Goal: Task Accomplishment & Management: Manage account settings

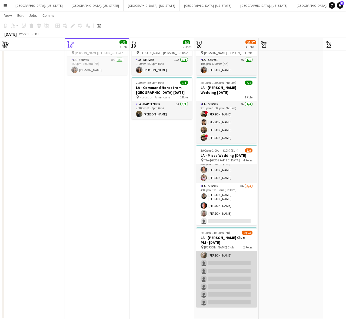
scroll to position [145, 0]
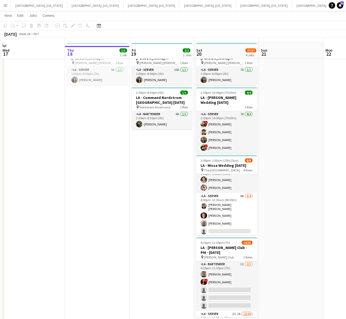
scroll to position [30, 0]
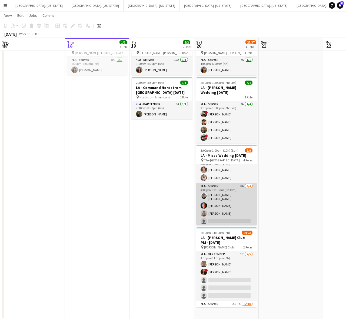
click at [222, 201] on app-card-role "LA - Server 8A 3/4 4:00pm-12:30am (8h30m) David Gersain Luis Juan Jessica Garci…" at bounding box center [226, 205] width 61 height 44
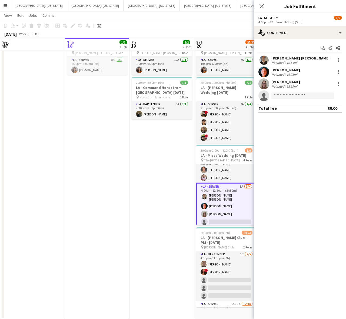
click at [291, 18] on div "LA - Server All roles LA - Server 8/9" at bounding box center [300, 17] width 83 height 5
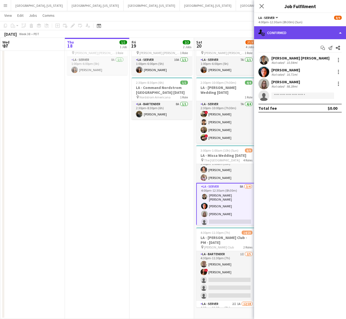
click at [293, 30] on div "single-neutral-actions-check-2 Confirmed" at bounding box center [300, 32] width 92 height 13
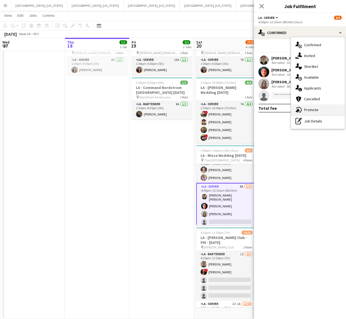
click at [306, 107] on span "Promote" at bounding box center [311, 109] width 14 height 5
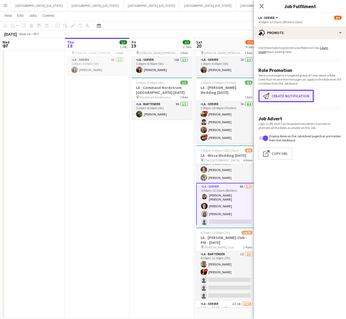
click at [291, 99] on button "Create notification Create notification" at bounding box center [286, 96] width 55 height 12
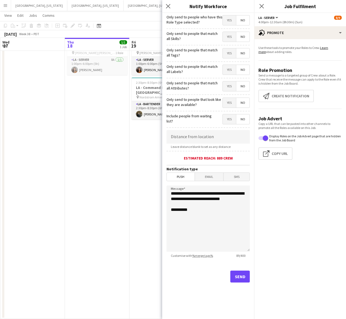
click at [228, 23] on span "Yes" at bounding box center [229, 20] width 13 height 10
click at [241, 283] on button "Send" at bounding box center [240, 277] width 19 height 12
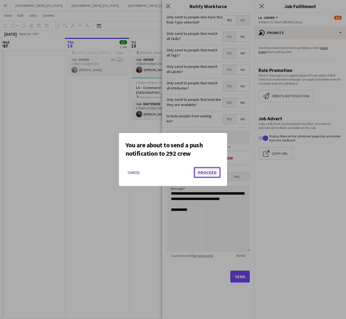
click at [213, 169] on button "Proceed" at bounding box center [207, 172] width 27 height 11
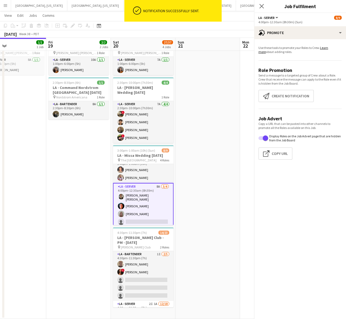
drag, startPoint x: 147, startPoint y: 251, endPoint x: 65, endPoint y: 265, distance: 83.2
click at [65, 265] on app-calendar-viewport "Mon 15 Tue 16 43/53 1 Job Wed 17 Thu 18 1/1 1 Job Fri 19 2/2 2 Jobs Sat 20 27/3…" at bounding box center [173, 155] width 346 height 328
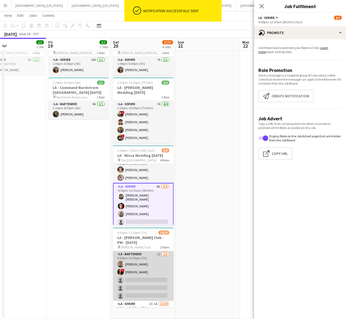
drag, startPoint x: 140, startPoint y: 274, endPoint x: 160, endPoint y: 272, distance: 19.6
click at [141, 274] on app-card-role "LA - Bartender 1I 2/5 4:30pm-11:30pm (7h) Richard Baliotti ! Giovanna Alfaro si…" at bounding box center [143, 276] width 61 height 50
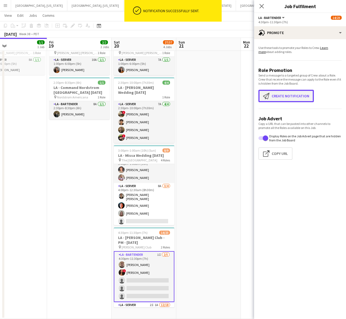
click at [282, 94] on button "Create notification Create notification" at bounding box center [286, 96] width 55 height 12
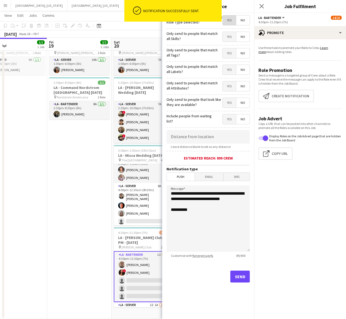
click at [232, 20] on span "Yes" at bounding box center [229, 20] width 13 height 10
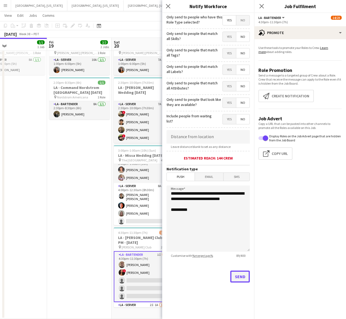
click at [242, 277] on button "Send" at bounding box center [240, 277] width 19 height 12
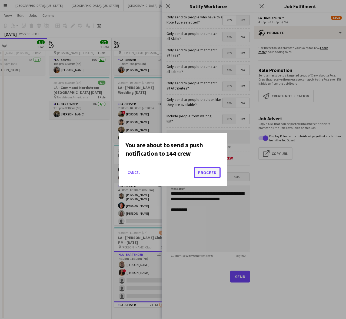
click at [214, 170] on button "Proceed" at bounding box center [207, 172] width 27 height 11
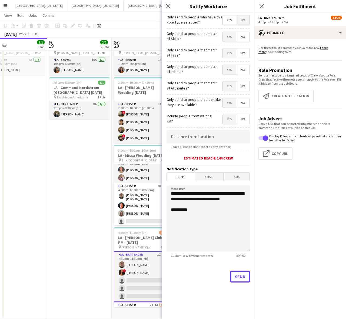
scroll to position [30, 0]
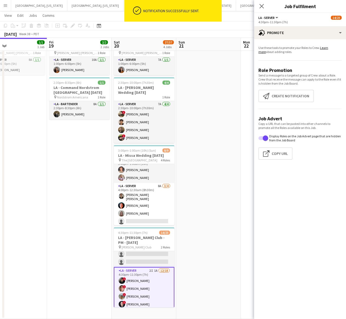
scroll to position [33, 0]
click at [272, 98] on button "Create notification Create notification" at bounding box center [286, 96] width 55 height 12
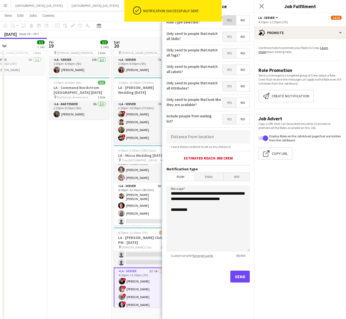
click at [231, 22] on span "Yes" at bounding box center [229, 20] width 13 height 10
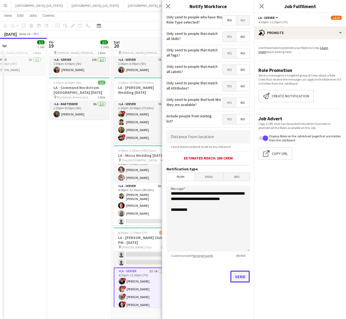
click at [248, 275] on button "Send" at bounding box center [240, 277] width 19 height 12
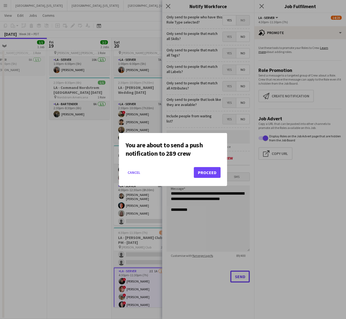
scroll to position [0, 0]
click at [210, 171] on button "Proceed" at bounding box center [207, 172] width 27 height 11
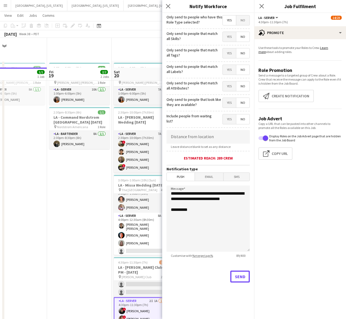
scroll to position [30, 0]
